Goal: Transaction & Acquisition: Subscribe to service/newsletter

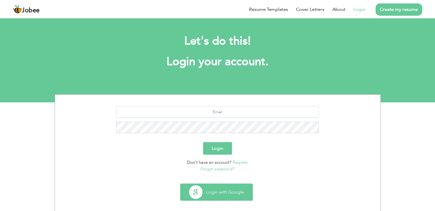
click at [223, 193] on button "Login with Google" at bounding box center [217, 192] width 72 height 17
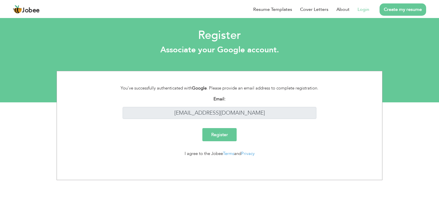
drag, startPoint x: 266, startPoint y: 105, endPoint x: 264, endPoint y: 113, distance: 8.4
click at [264, 113] on div "Email: [EMAIL_ADDRESS][DOMAIN_NAME]" at bounding box center [219, 107] width 211 height 23
click at [264, 113] on input "[EMAIL_ADDRESS][DOMAIN_NAME]" at bounding box center [220, 113] width 194 height 12
